Goal: Check status: Check status

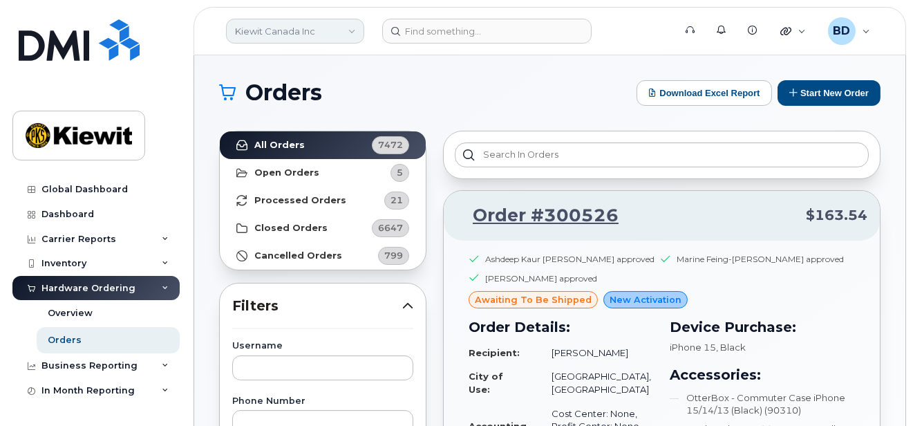
click at [349, 28] on link "Kiewit Canada Inc" at bounding box center [295, 31] width 138 height 25
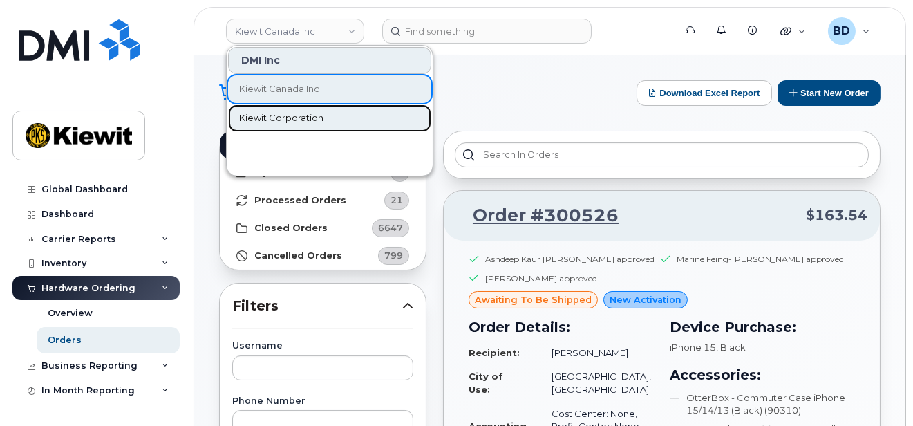
click at [288, 118] on span "Kiewit Corporation" at bounding box center [281, 118] width 84 height 14
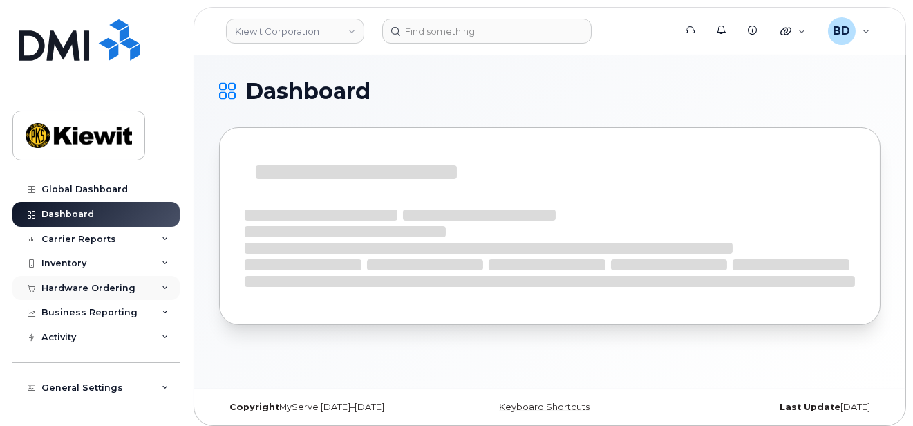
click at [162, 286] on icon at bounding box center [165, 288] width 7 height 7
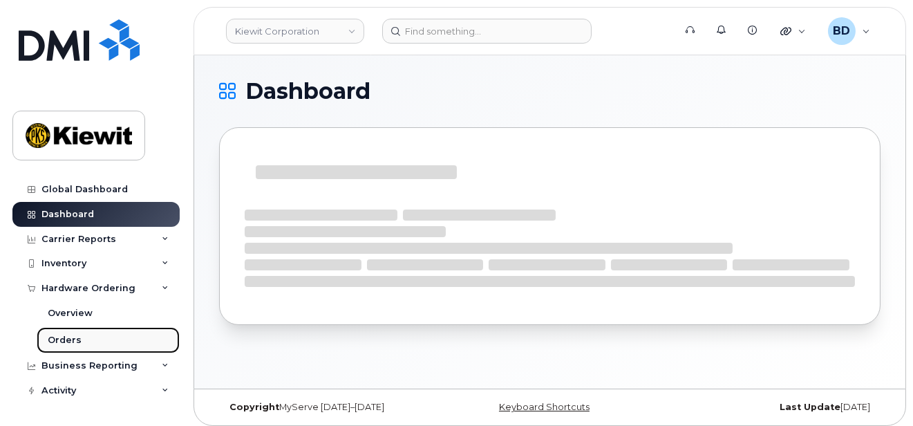
click at [144, 341] on link "Orders" at bounding box center [108, 340] width 143 height 26
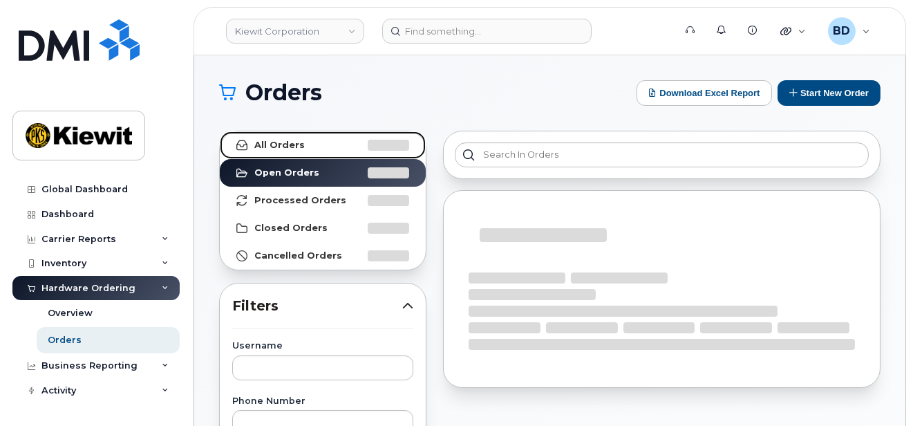
click at [302, 138] on link "All Orders" at bounding box center [323, 145] width 206 height 28
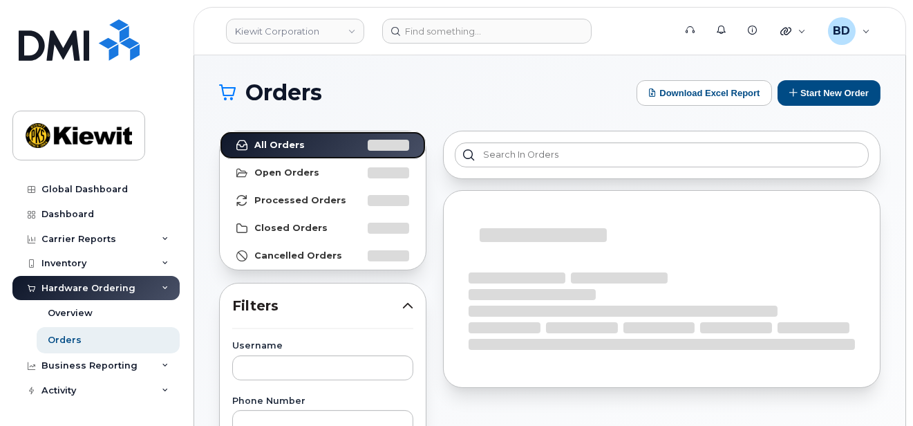
scroll to position [184, 0]
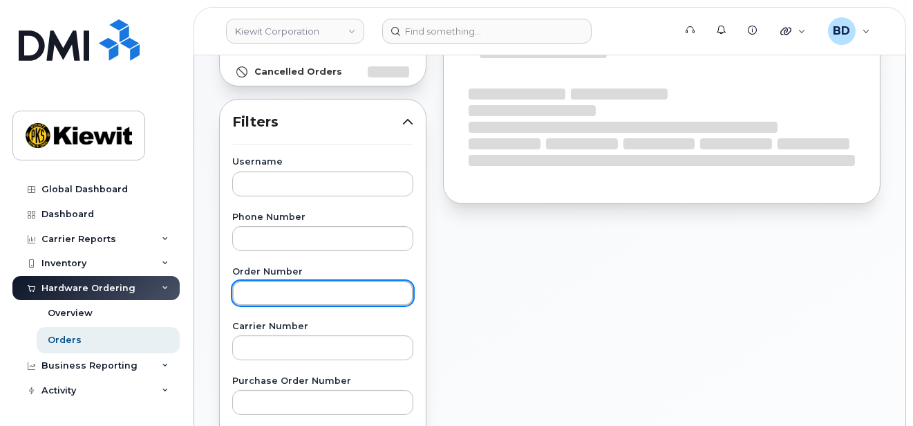
click at [267, 291] on input "text" at bounding box center [322, 293] width 181 height 25
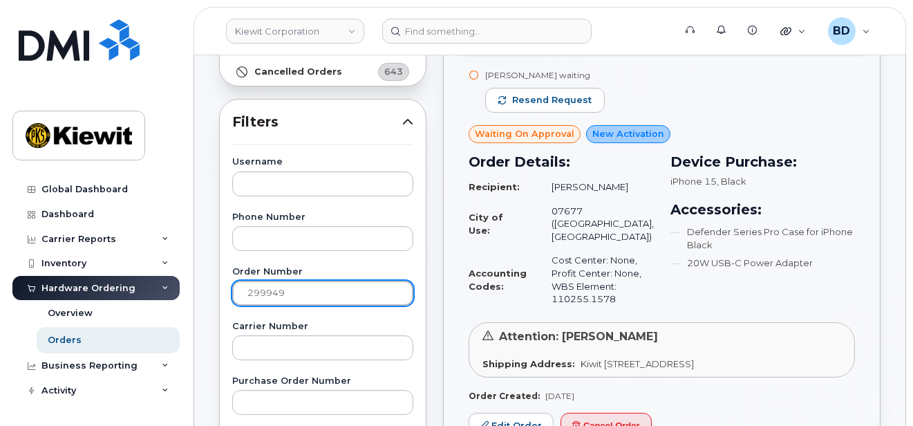
type input "299949"
